Goal: Information Seeking & Learning: Learn about a topic

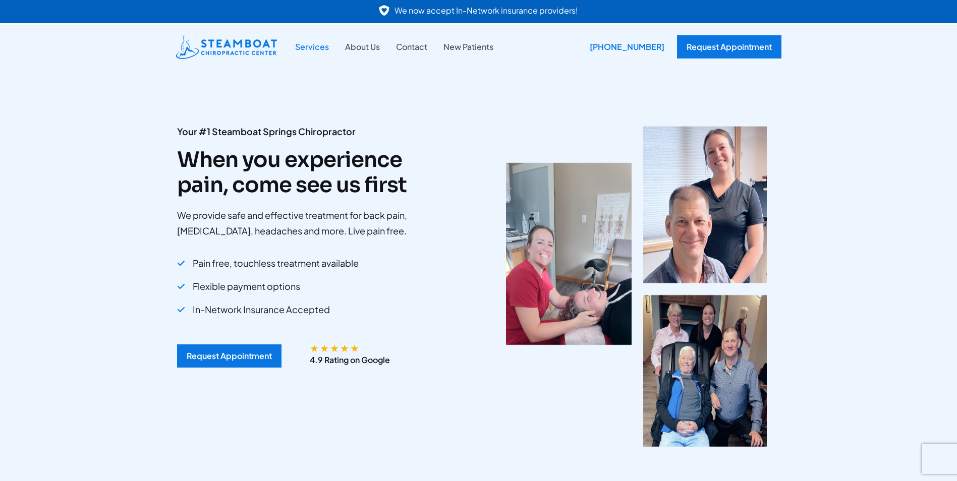
click at [303, 47] on link "Services" at bounding box center [312, 46] width 50 height 13
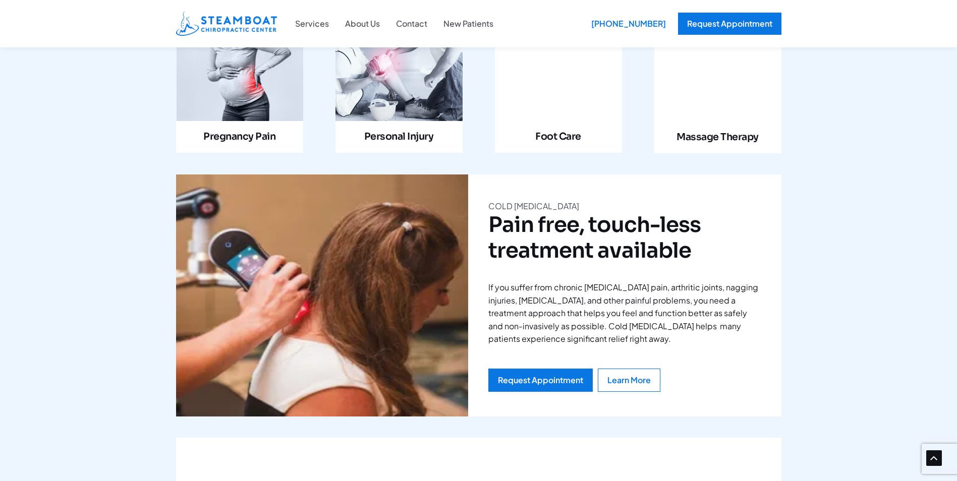
scroll to position [1211, 0]
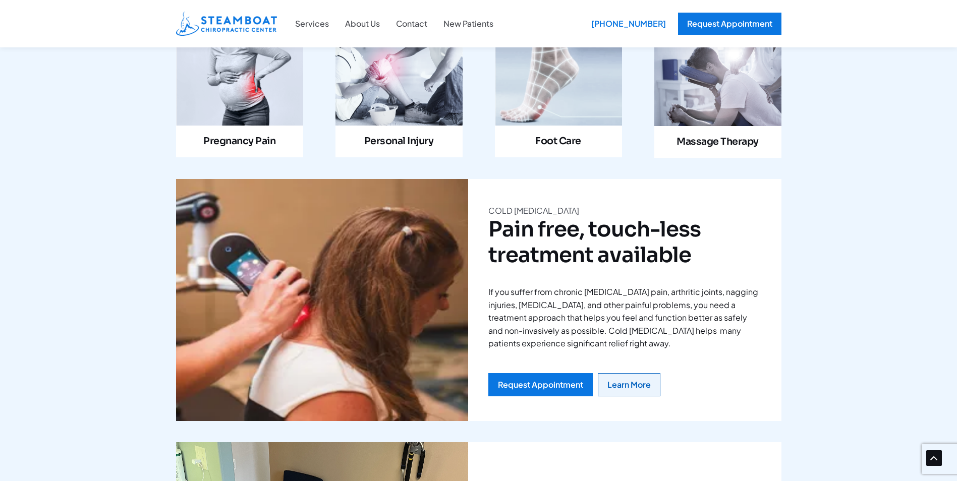
click at [643, 381] on div "Learn More" at bounding box center [629, 385] width 43 height 8
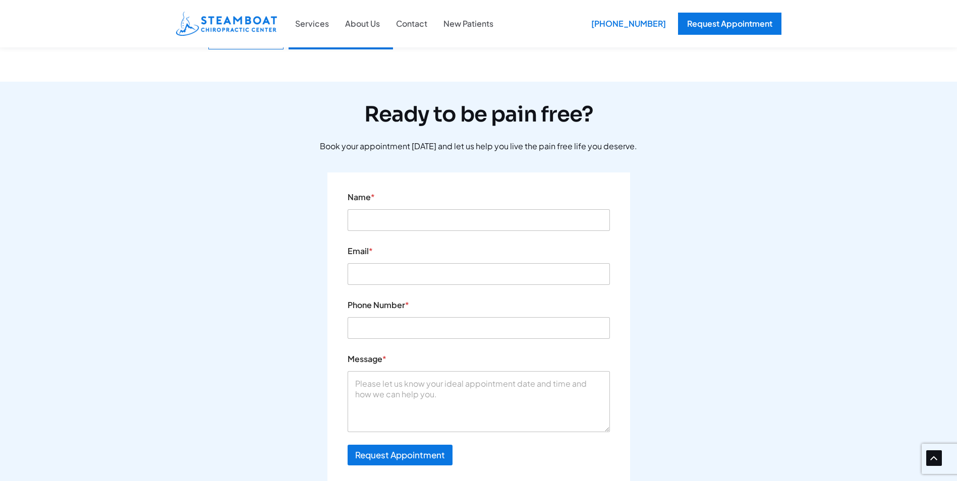
scroll to position [3280, 0]
